Goal: Task Accomplishment & Management: Use online tool/utility

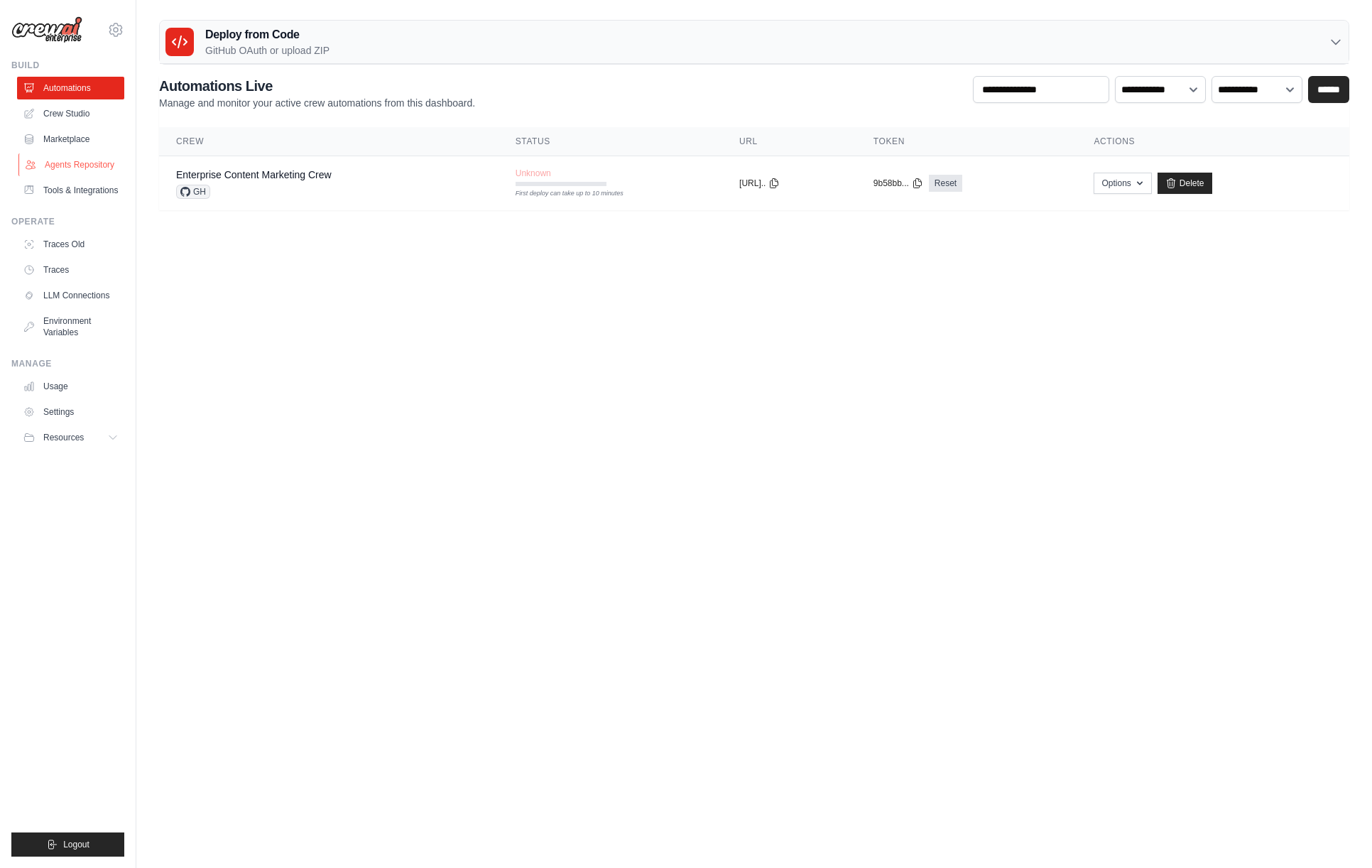
click at [96, 163] on link "Agents Repository" at bounding box center [72, 164] width 107 height 23
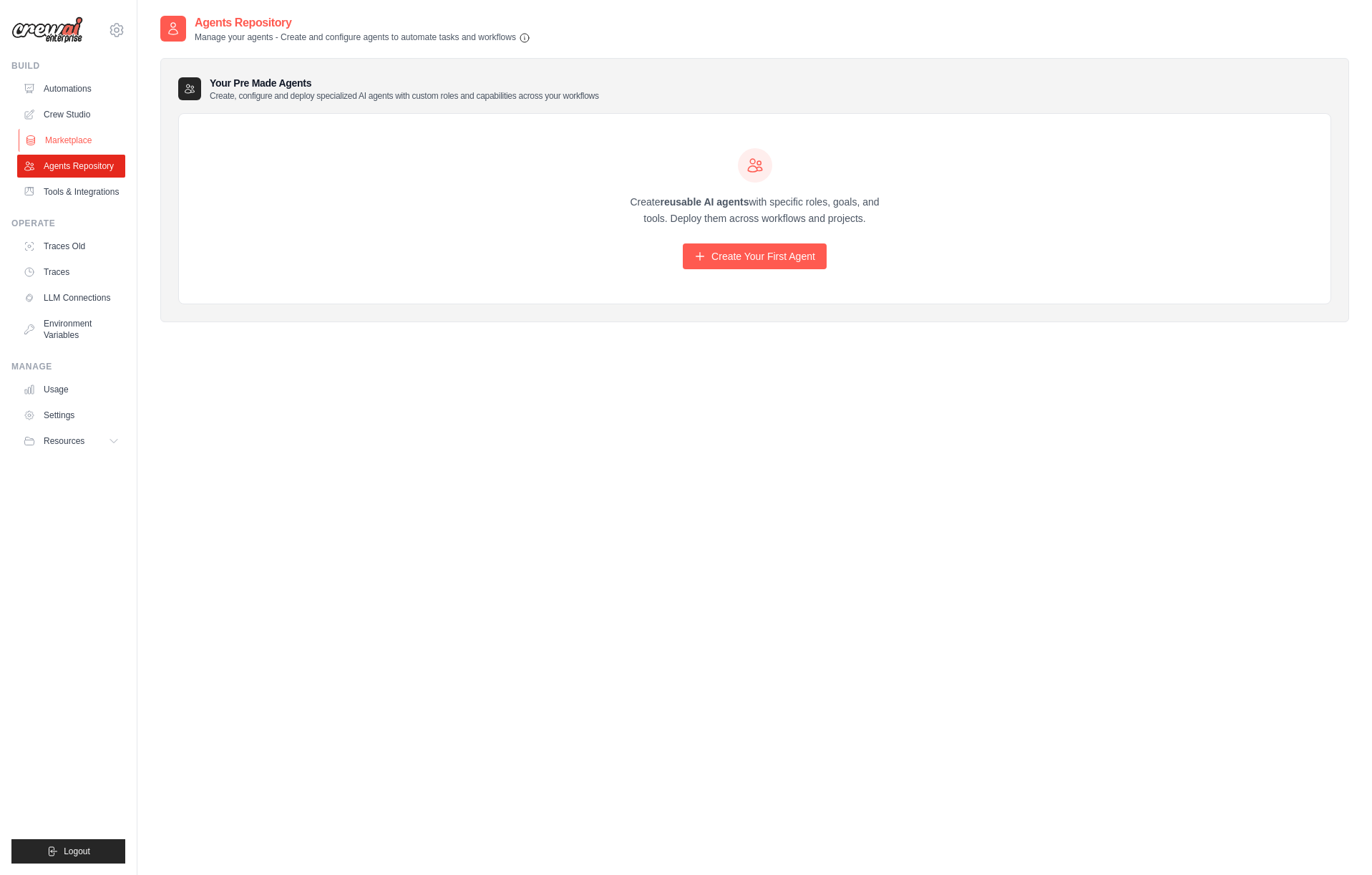
click at [65, 144] on link "Marketplace" at bounding box center [72, 140] width 108 height 23
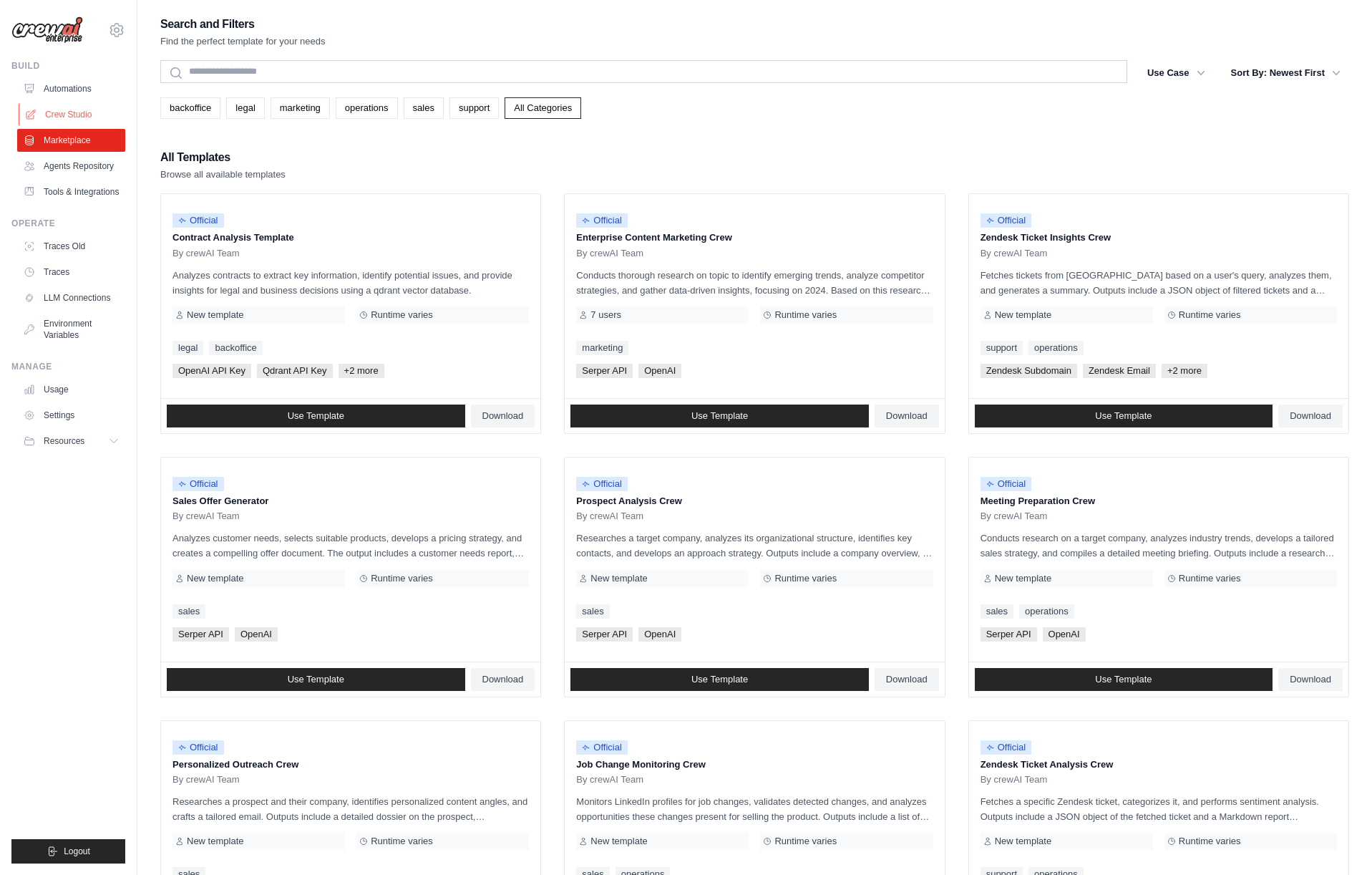
click at [61, 124] on link "Crew Studio" at bounding box center [72, 114] width 108 height 23
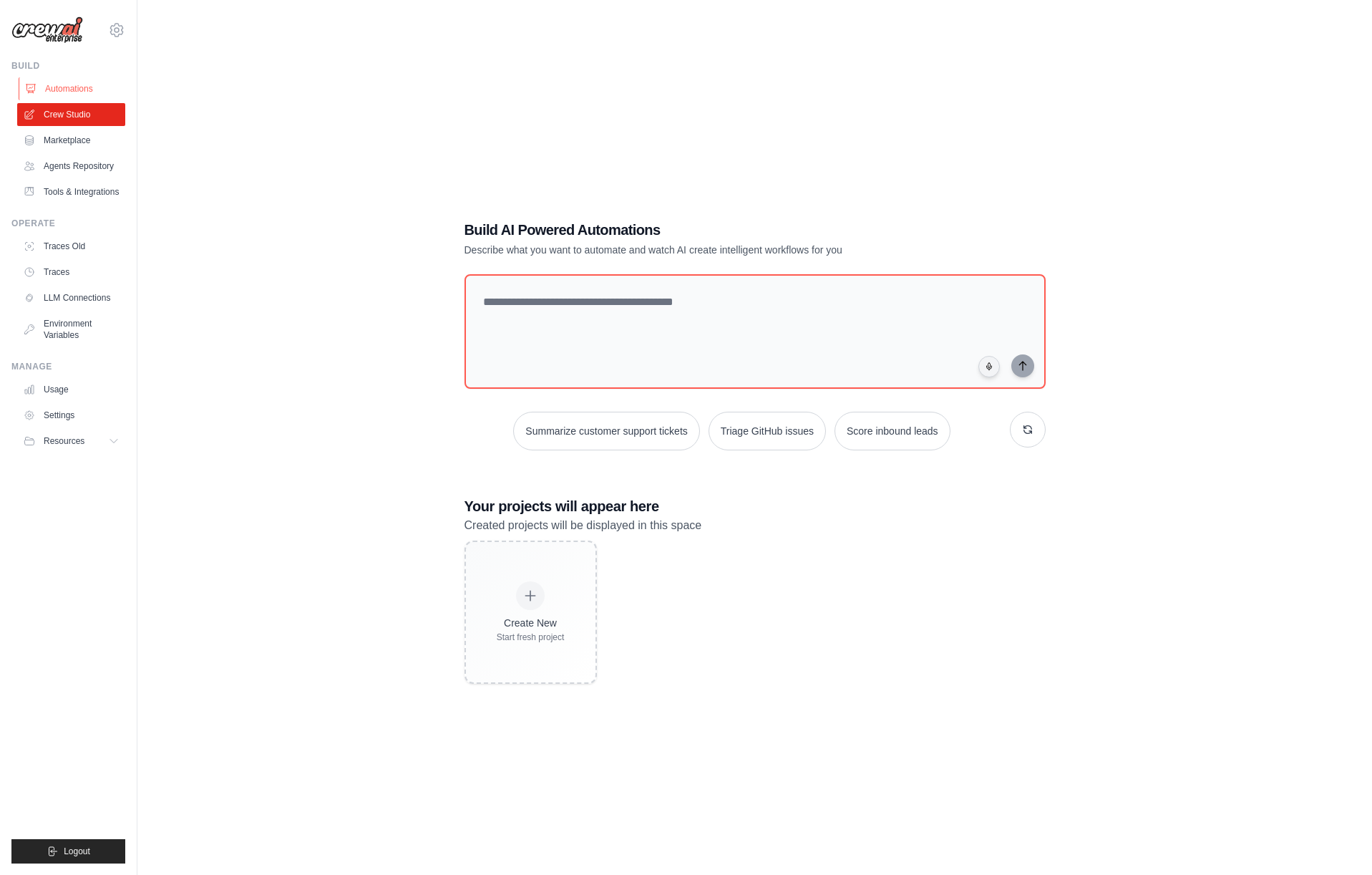
click at [74, 86] on link "Automations" at bounding box center [72, 89] width 108 height 23
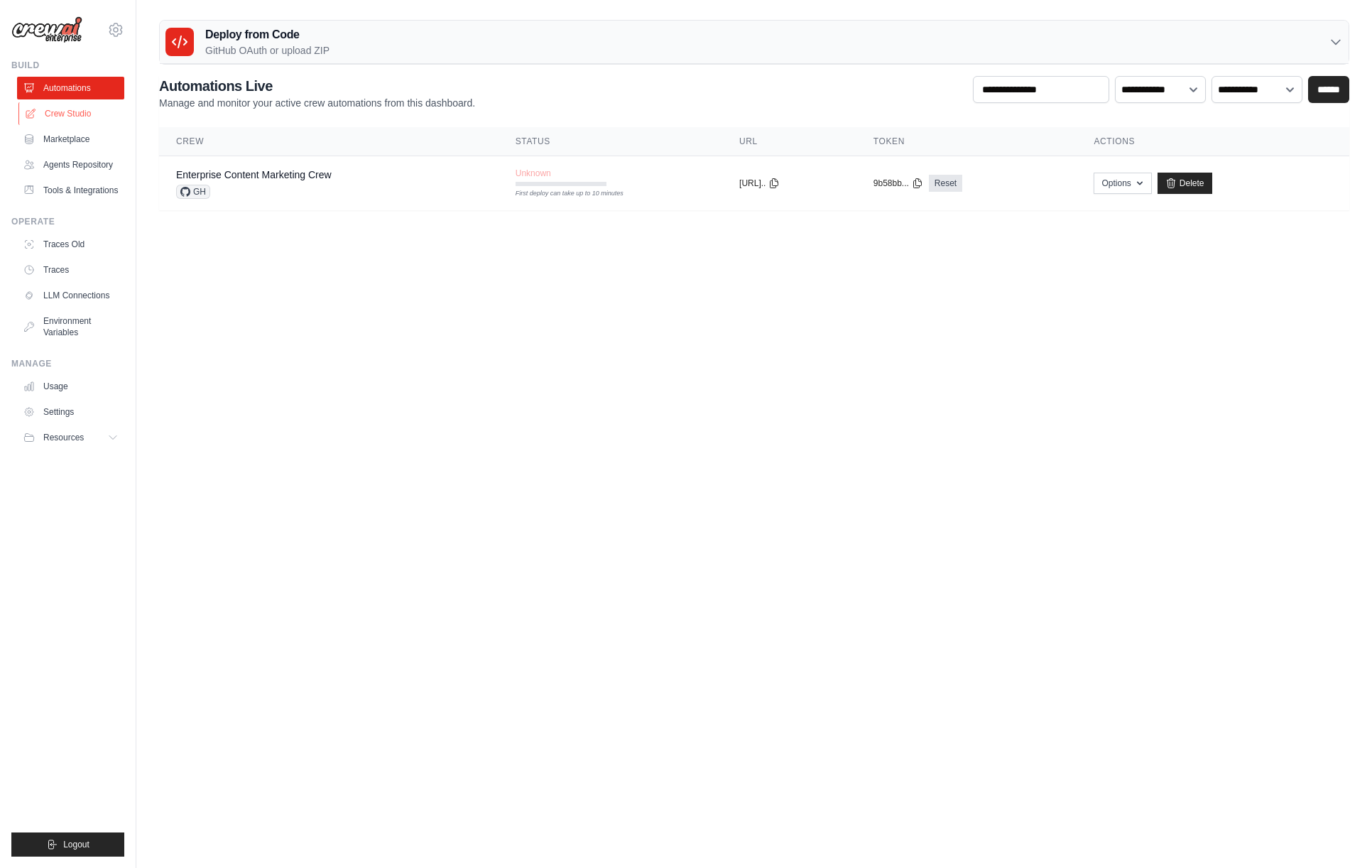
click at [62, 121] on link "Crew Studio" at bounding box center [72, 113] width 107 height 23
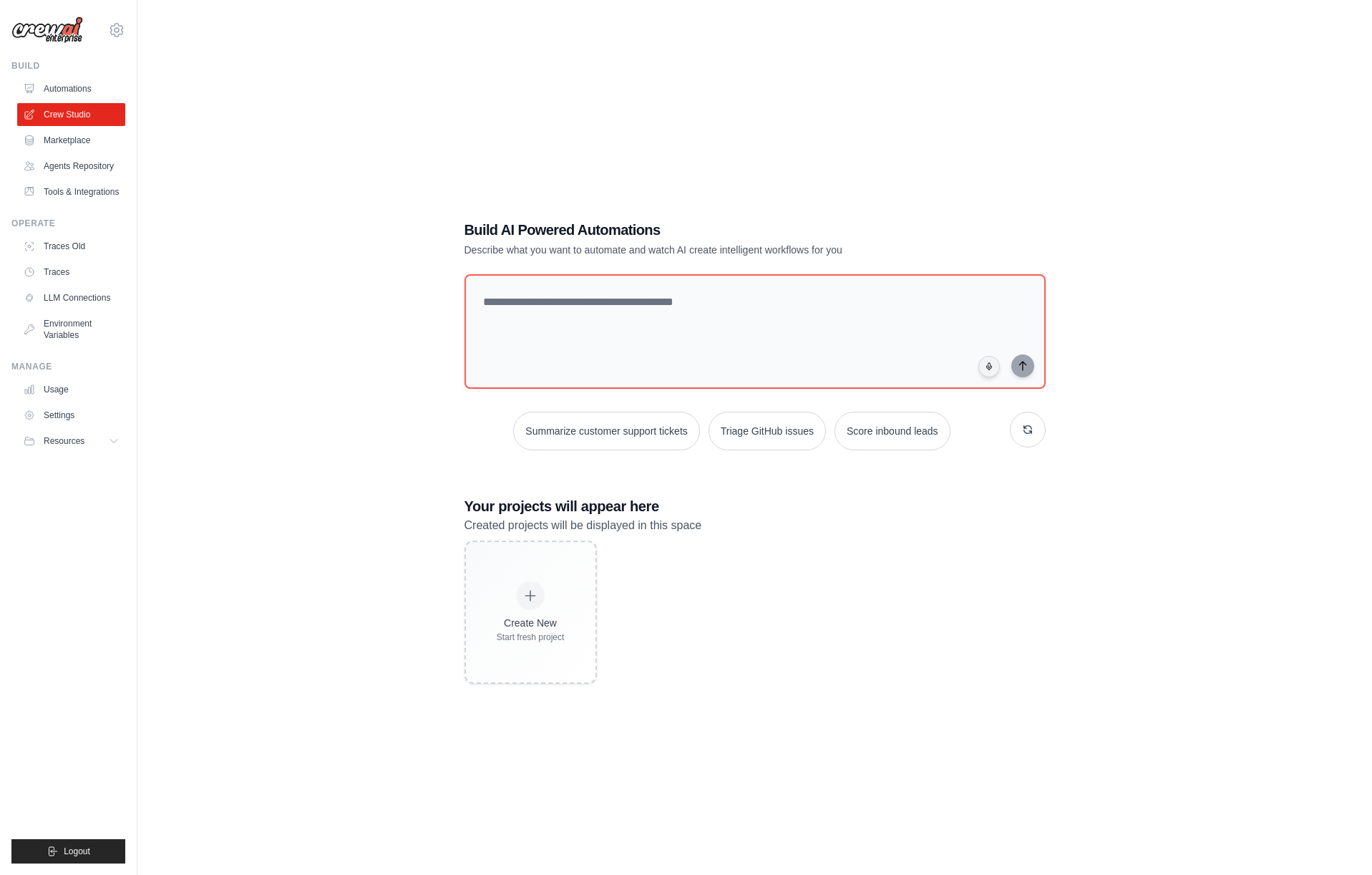
click at [61, 146] on link "Marketplace" at bounding box center [71, 140] width 108 height 23
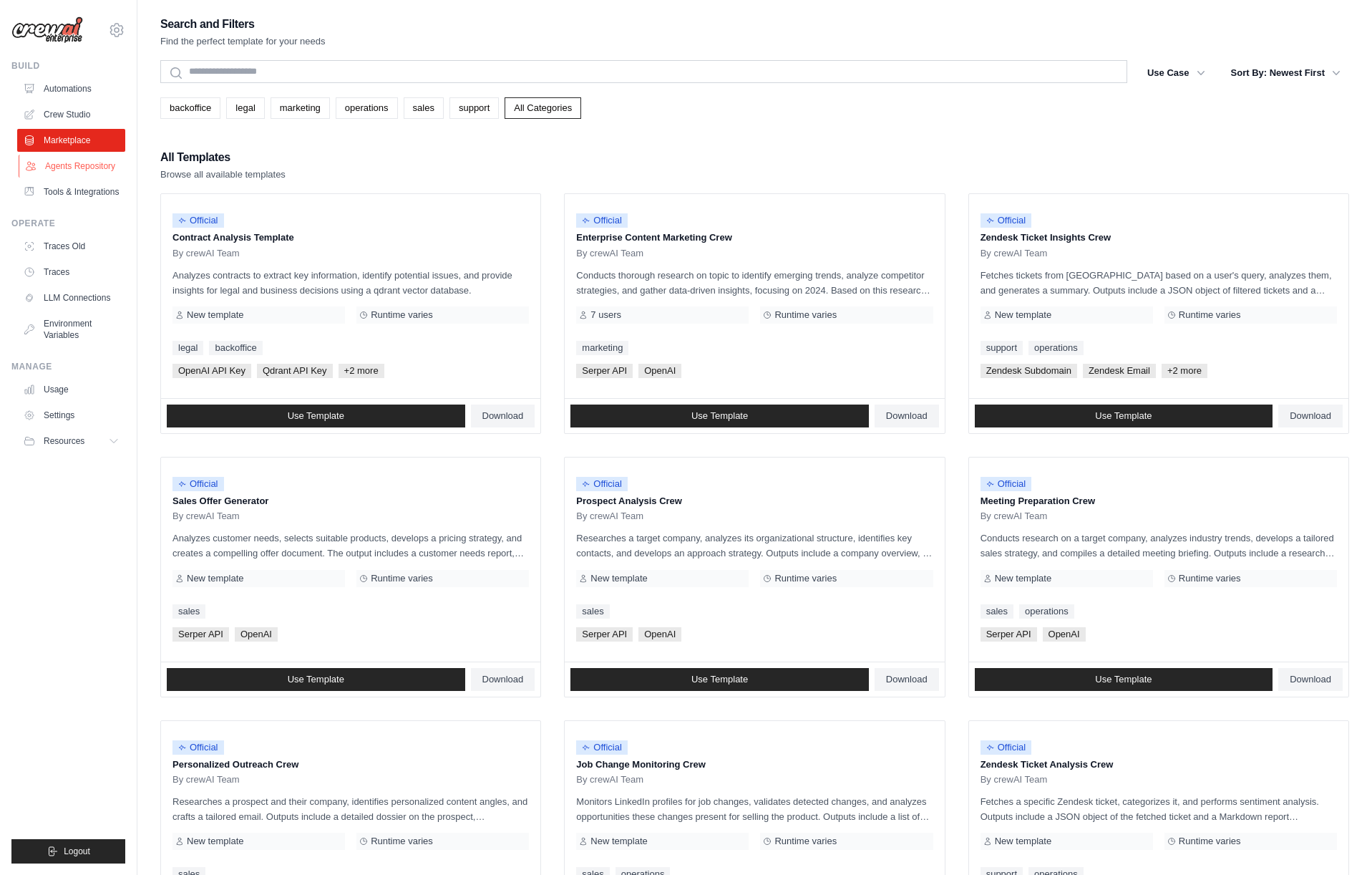
click at [68, 159] on link "Agents Repository" at bounding box center [72, 165] width 108 height 23
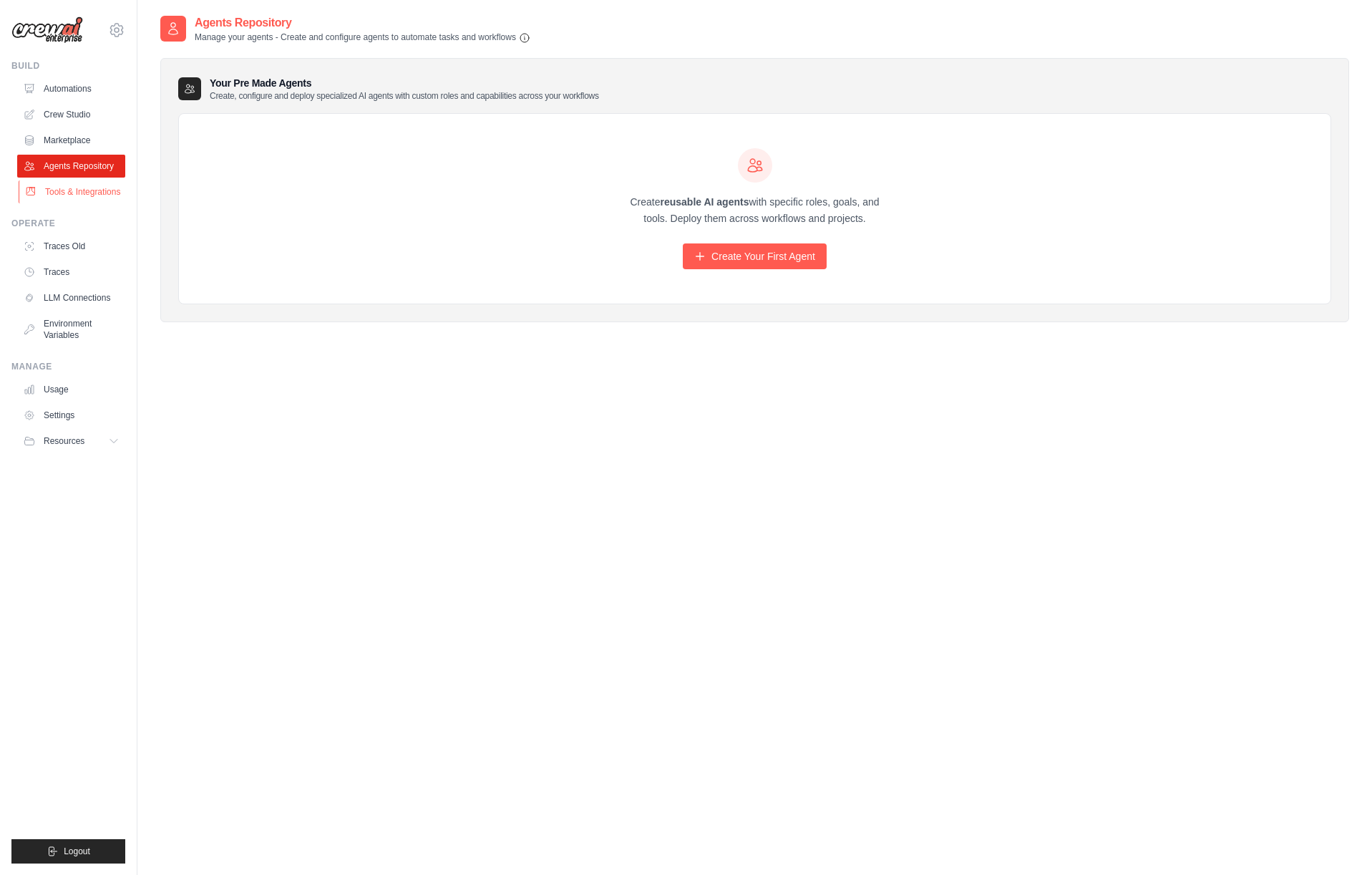
click at [67, 190] on link "Tools & Integrations" at bounding box center [72, 192] width 108 height 23
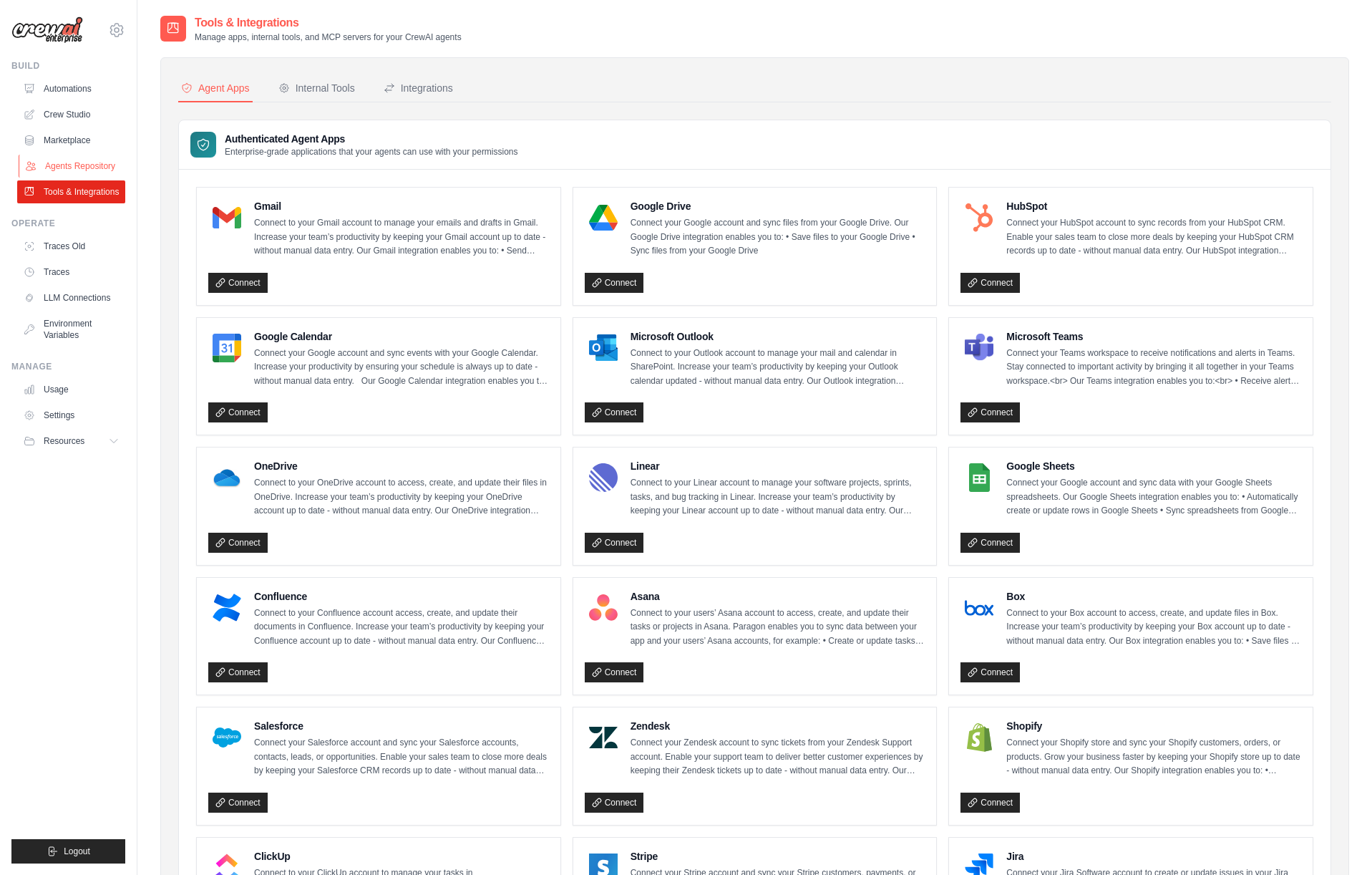
click at [65, 161] on link "Agents Repository" at bounding box center [72, 165] width 108 height 23
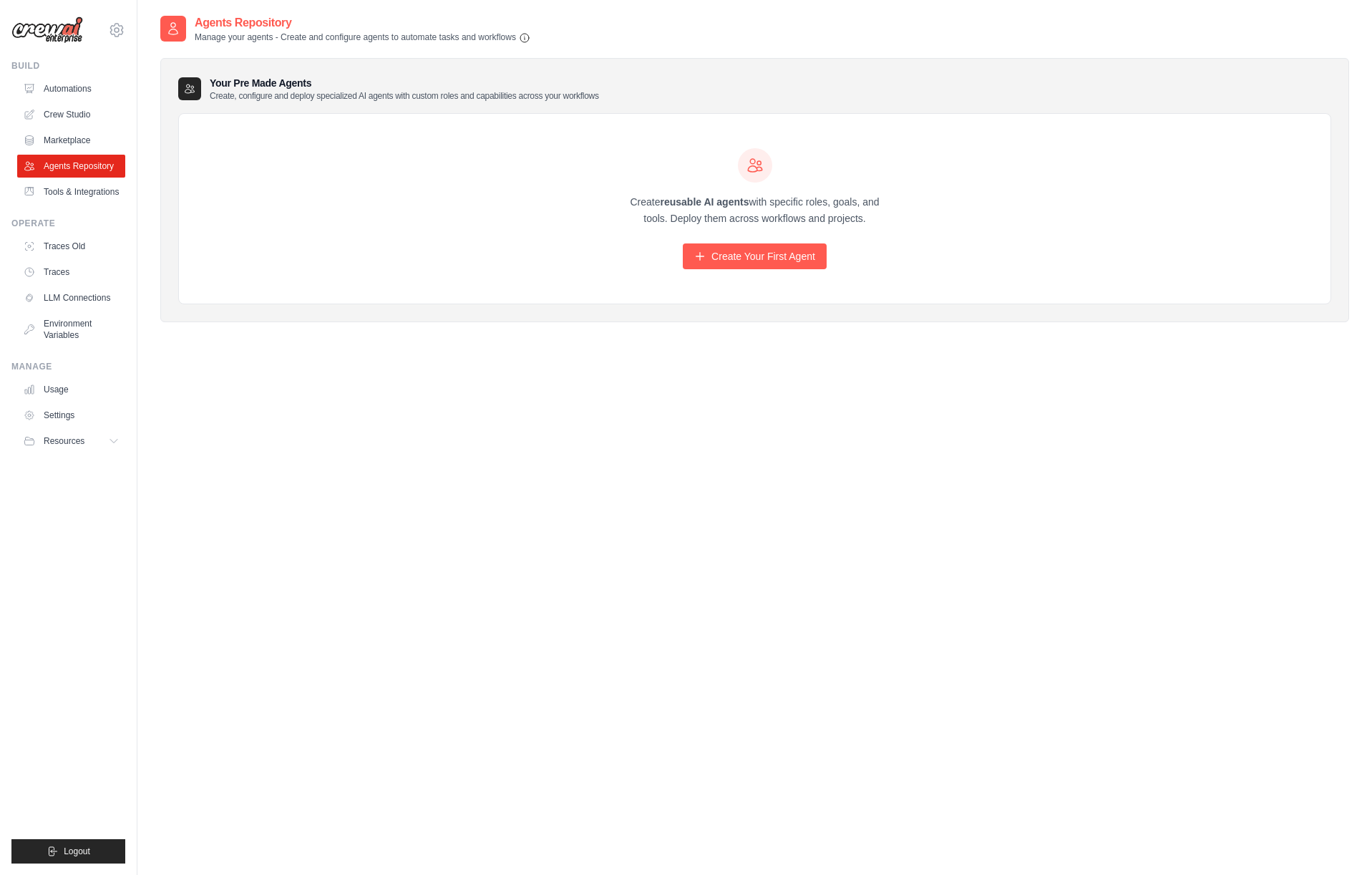
click at [259, 90] on p "Create, configure and deploy specialized AI agents with custom roles and capabi…" at bounding box center [404, 95] width 389 height 11
click at [726, 256] on link "Create Your First Agent" at bounding box center [754, 256] width 144 height 26
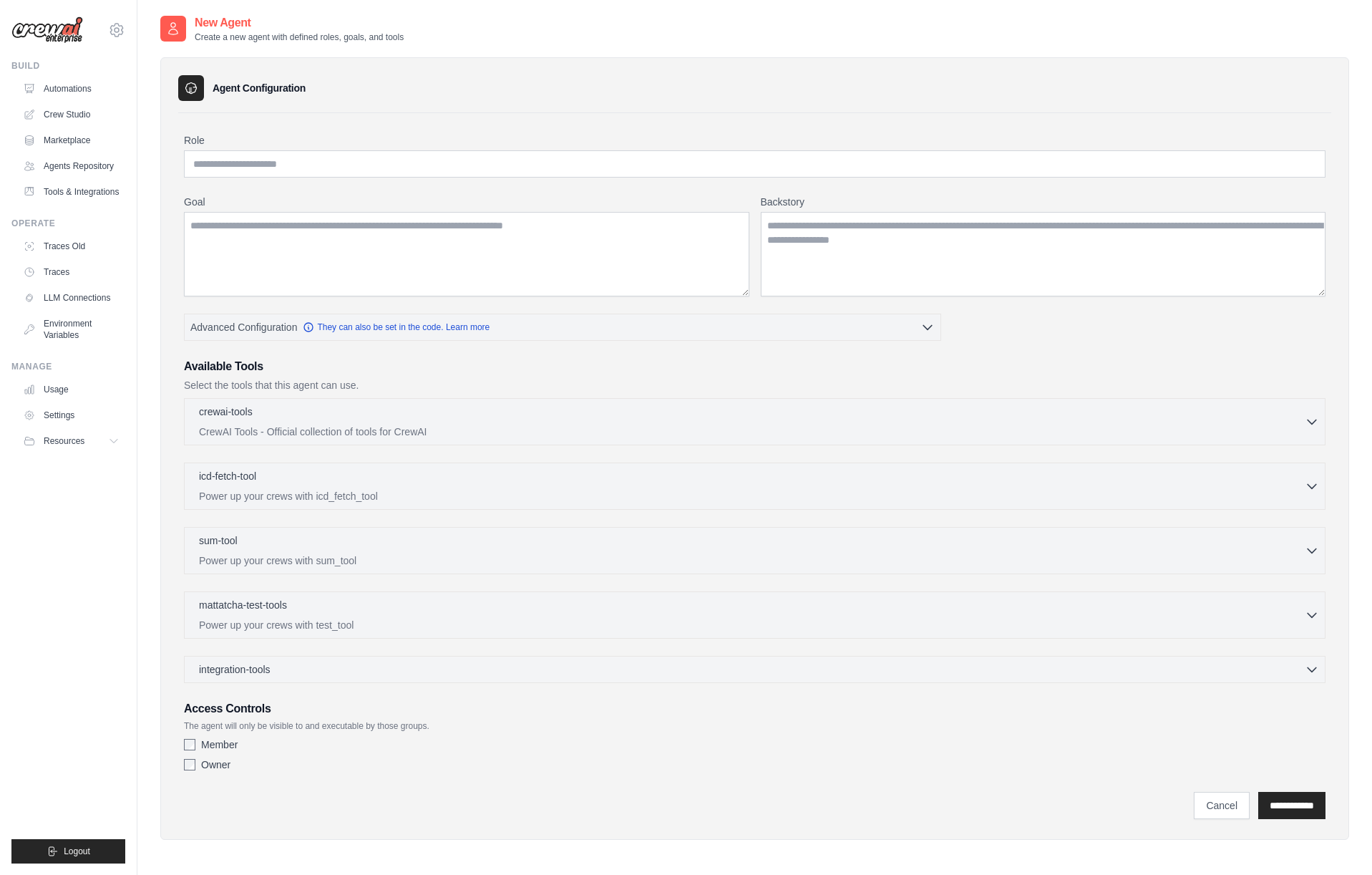
click at [655, 446] on div "crewai-tools 0 selected CrewAI Tools - Official collection of tools for CrewAI" at bounding box center [755, 540] width 1142 height 285
